Goal: Navigation & Orientation: Find specific page/section

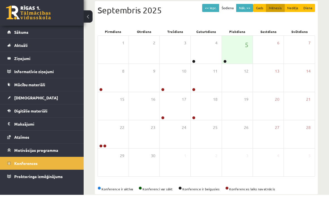
scroll to position [57, 0]
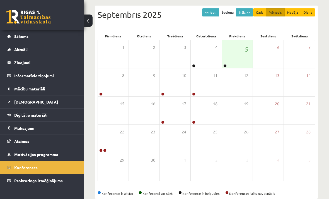
click at [61, 68] on legend "Ziņojumi 0" at bounding box center [45, 62] width 62 height 13
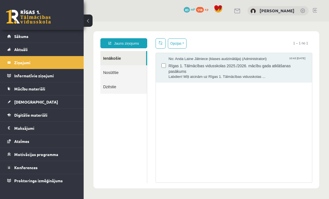
click at [57, 101] on link "[DEMOGRAPHIC_DATA]" at bounding box center [41, 101] width 69 height 13
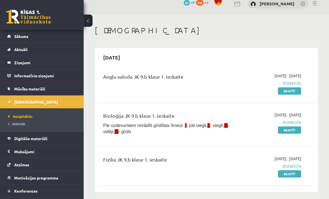
click at [47, 164] on link "Atzīmes" at bounding box center [41, 164] width 69 height 13
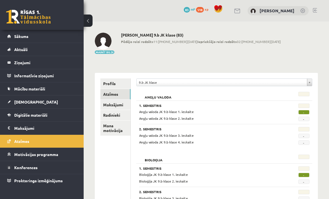
click at [57, 41] on link "Sākums" at bounding box center [41, 36] width 69 height 13
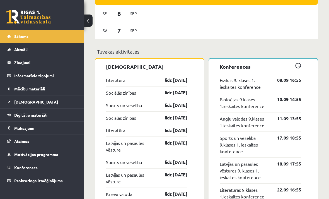
scroll to position [513, 0]
